Goal: Information Seeking & Learning: Learn about a topic

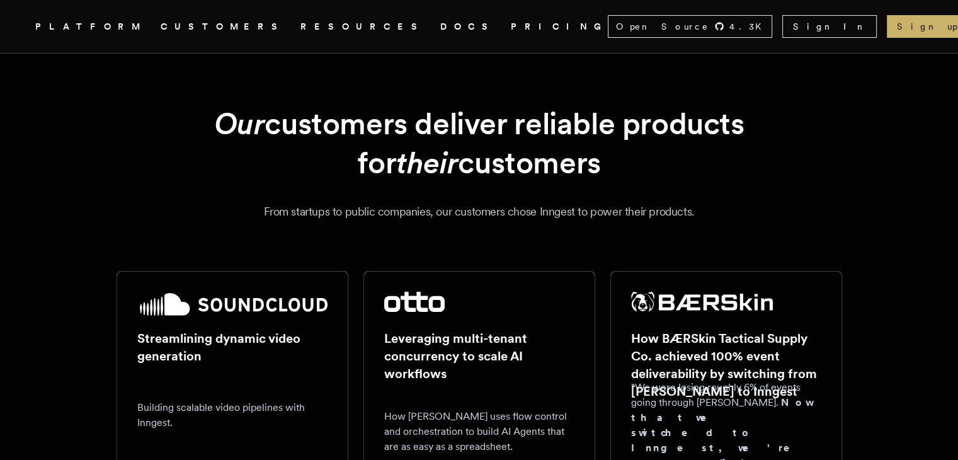
click at [440, 23] on link "DOCS" at bounding box center [467, 27] width 55 height 16
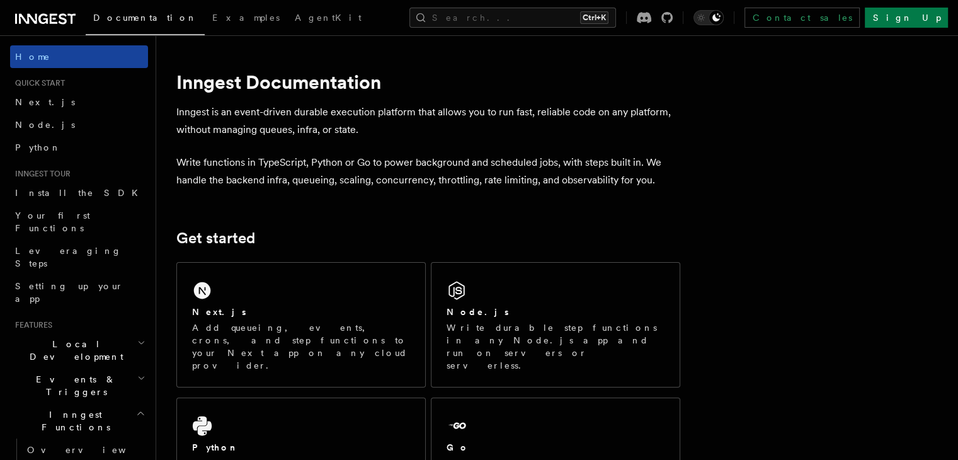
click at [54, 52] on link "Home" at bounding box center [79, 56] width 138 height 23
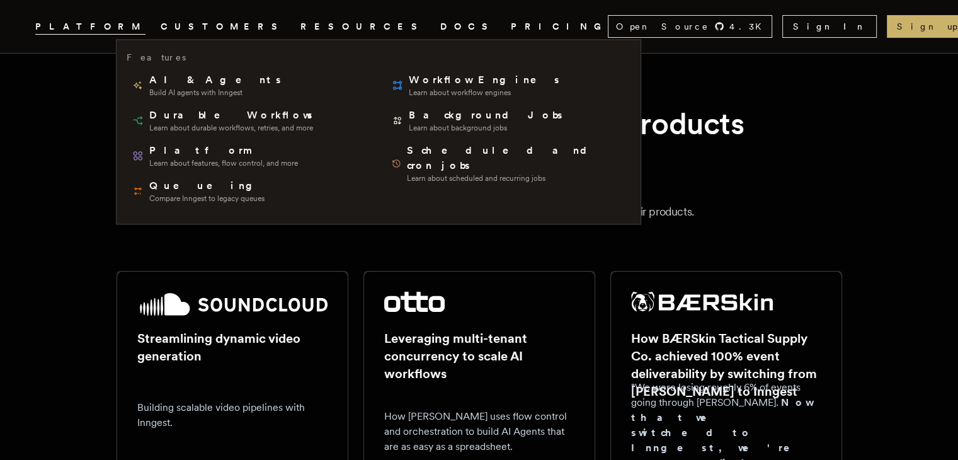
click at [145, 28] on span "PLATFORM" at bounding box center [90, 27] width 110 height 16
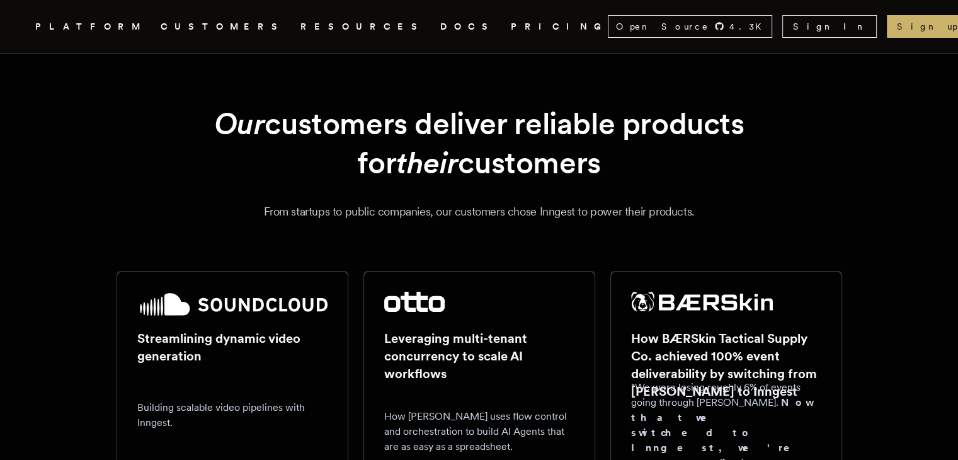
click at [20, 23] on icon ".cls-1 { fill: #FAFAF9; }" at bounding box center [20, 26] width 0 height 15
